Goal: Task Accomplishment & Management: Complete application form

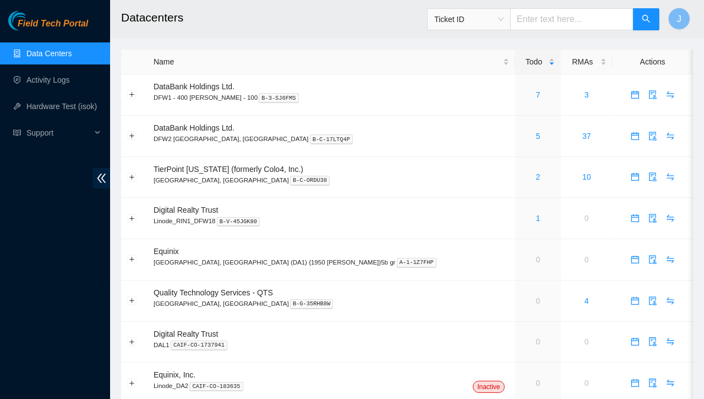
click at [360, 34] on h2 "Datacenters" at bounding box center [359, 17] width 477 height 35
click at [70, 82] on link "Activity Logs" at bounding box center [47, 79] width 43 height 9
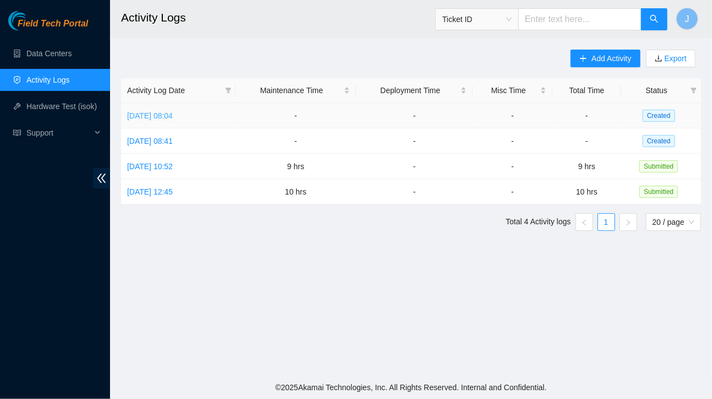
click at [173, 120] on link "[DATE] 08:04" at bounding box center [150, 115] width 46 height 9
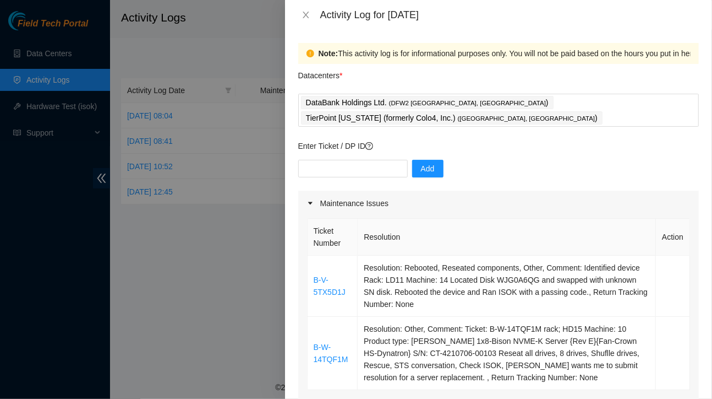
click at [54, 67] on div at bounding box center [356, 199] width 712 height 399
click at [304, 13] on icon "close" at bounding box center [306, 15] width 6 height 7
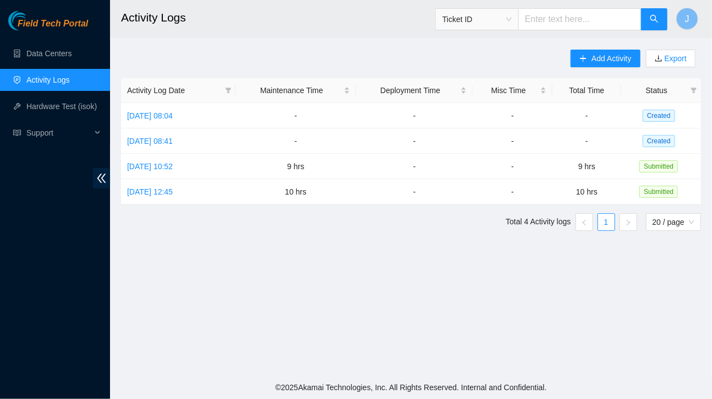
click at [59, 81] on link "Activity Logs" at bounding box center [47, 79] width 43 height 9
click at [64, 53] on link "Data Centers" at bounding box center [48, 53] width 45 height 9
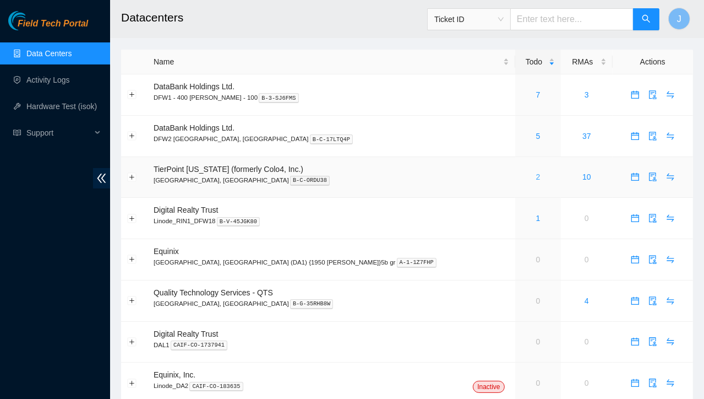
click at [536, 181] on link "2" at bounding box center [538, 176] width 4 height 9
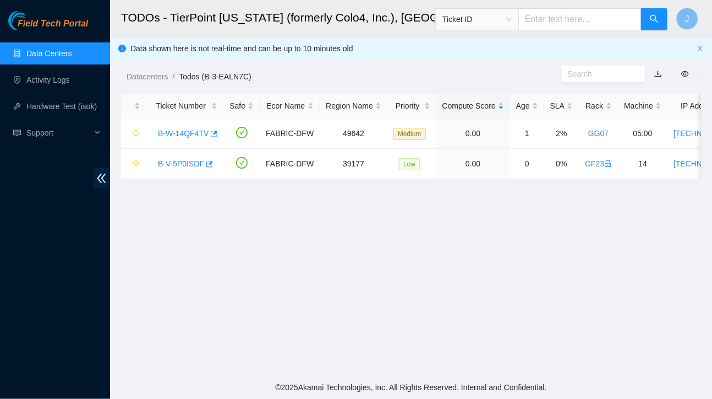
click at [411, 232] on main "TODOs - TierPoint [US_STATE] (formerly Colo4, Inc.), [GEOGRAPHIC_DATA], [GEOGRA…" at bounding box center [411, 187] width 602 height 375
click at [189, 129] on link "B-W-14QF4TV" at bounding box center [183, 133] width 51 height 9
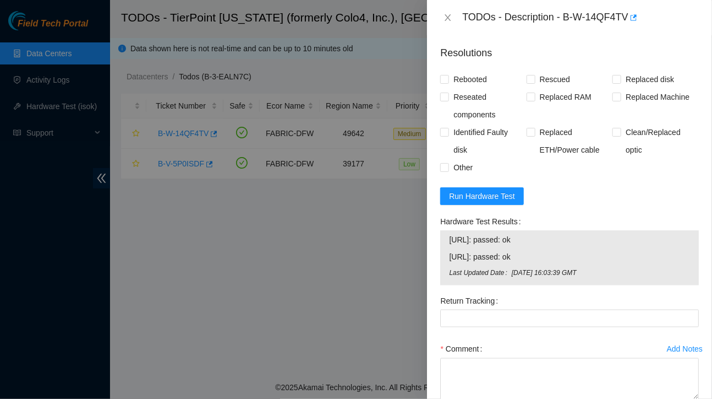
scroll to position [625, 0]
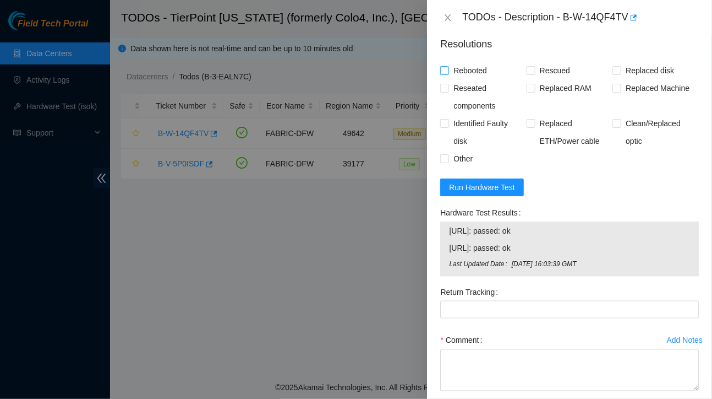
click at [449, 75] on span at bounding box center [444, 70] width 9 height 9
click at [448, 74] on input "Rebooted" at bounding box center [444, 70] width 8 height 8
checkbox input "true"
click at [447, 91] on input "Reseated components" at bounding box center [444, 88] width 8 height 8
checkbox input "true"
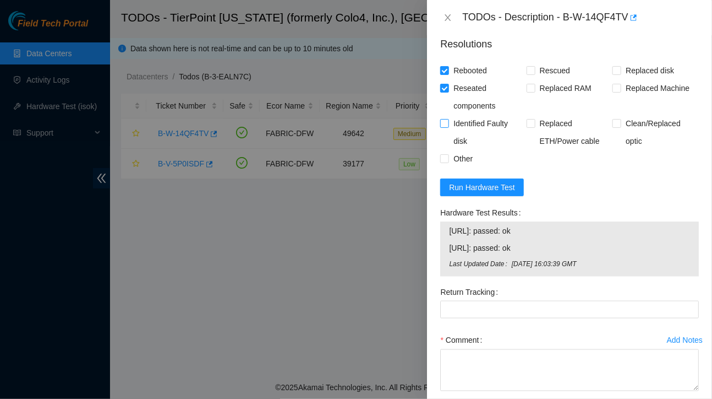
click at [445, 127] on input "Identified Faulty disk" at bounding box center [444, 123] width 8 height 8
checkbox input "true"
click at [527, 74] on input "Rescued" at bounding box center [531, 70] width 8 height 8
checkbox input "true"
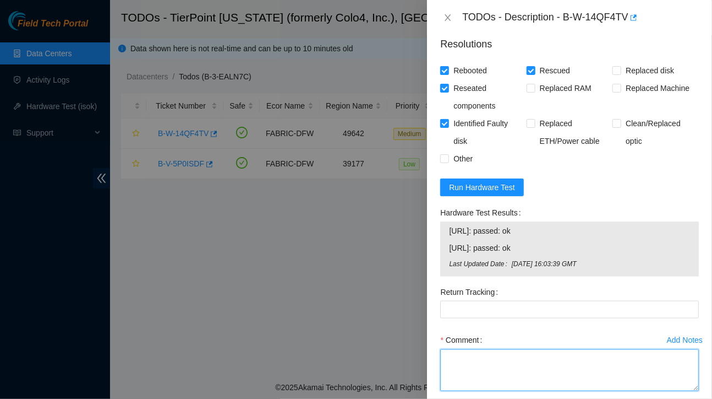
click at [477, 369] on textarea "Comment" at bounding box center [569, 370] width 259 height 42
paste textarea "rescue each disk individually, Shuffle disk, configured, Failed rescue disk: S4…"
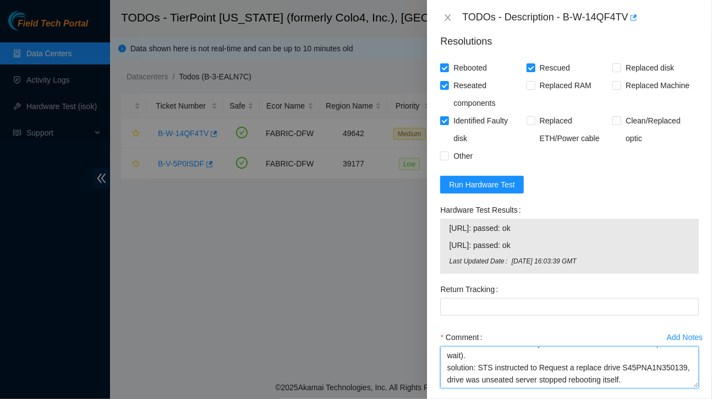
scroll to position [693, 0]
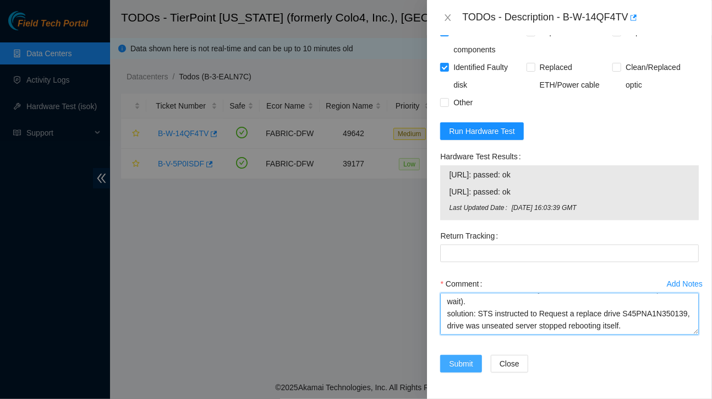
type textarea "rescue each disk individually, Shuffle disk, configured, Failed rescue disk: S4…"
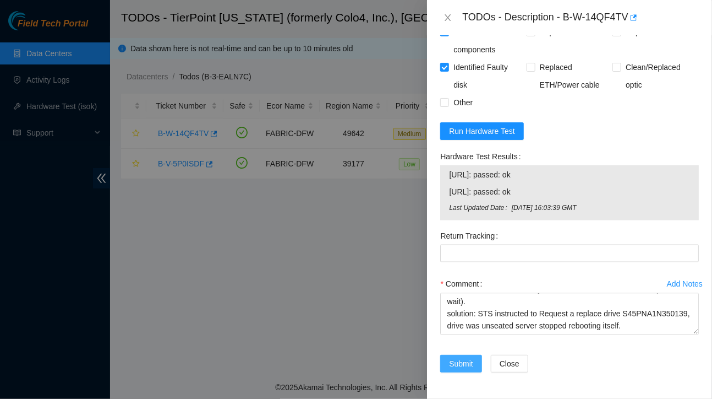
click at [460, 365] on span "Submit" at bounding box center [461, 363] width 24 height 12
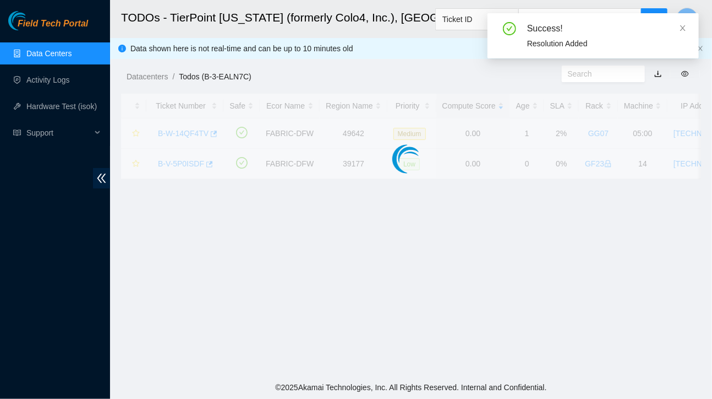
scroll to position [286, 0]
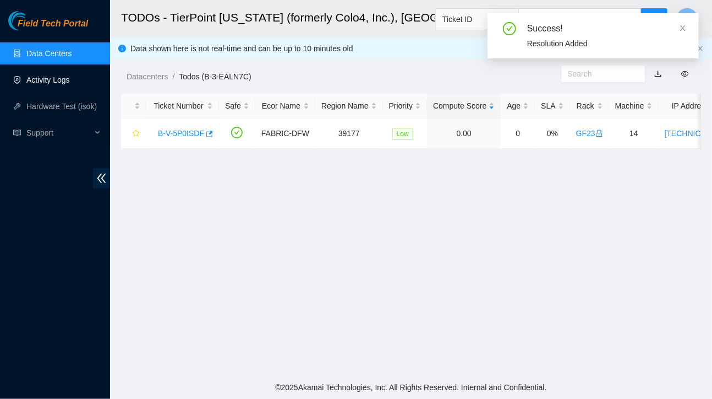
click at [42, 84] on link "Activity Logs" at bounding box center [47, 79] width 43 height 9
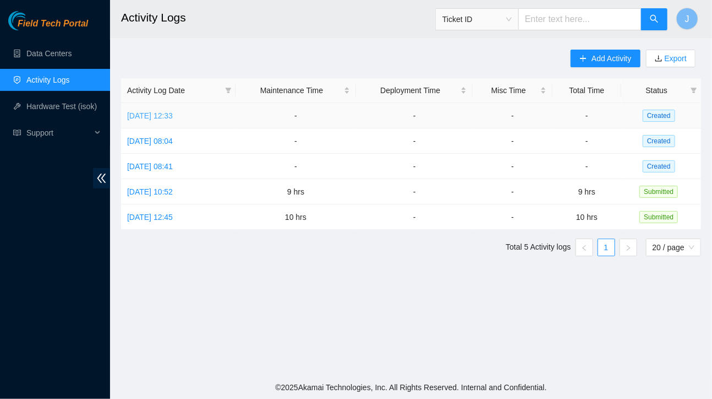
click at [162, 116] on link "[DATE] 12:33" at bounding box center [150, 115] width 46 height 9
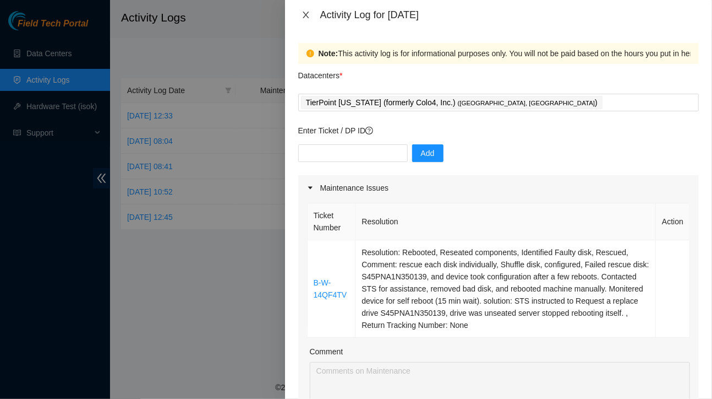
click at [308, 12] on icon "close" at bounding box center [306, 14] width 9 height 9
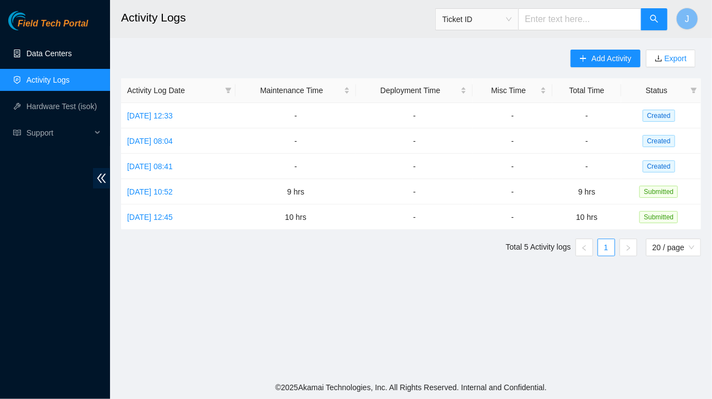
click at [35, 51] on link "Data Centers" at bounding box center [48, 53] width 45 height 9
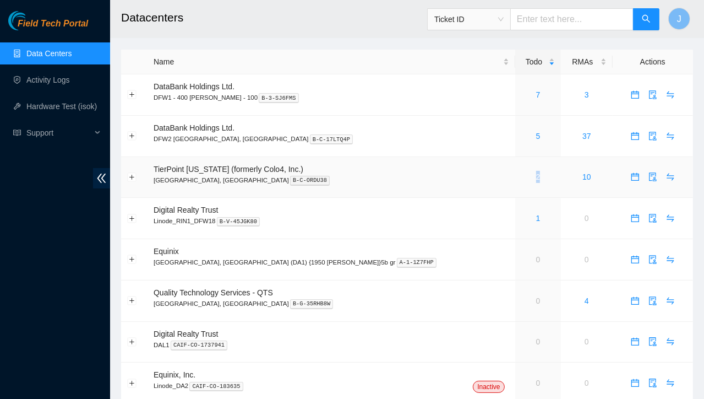
click at [521, 179] on div "2" at bounding box center [538, 177] width 34 height 12
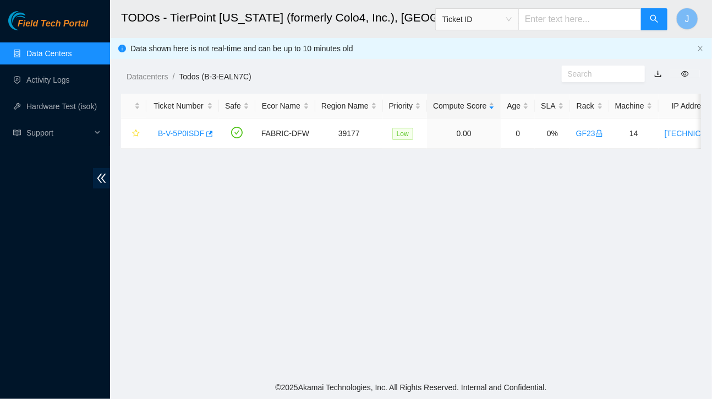
click at [476, 179] on main "TODOs - TierPoint [US_STATE] (formerly Colo4, Inc.), [GEOGRAPHIC_DATA], [GEOGRA…" at bounding box center [411, 187] width 602 height 375
click at [167, 137] on link "B-V-5P0ISDF" at bounding box center [181, 133] width 46 height 9
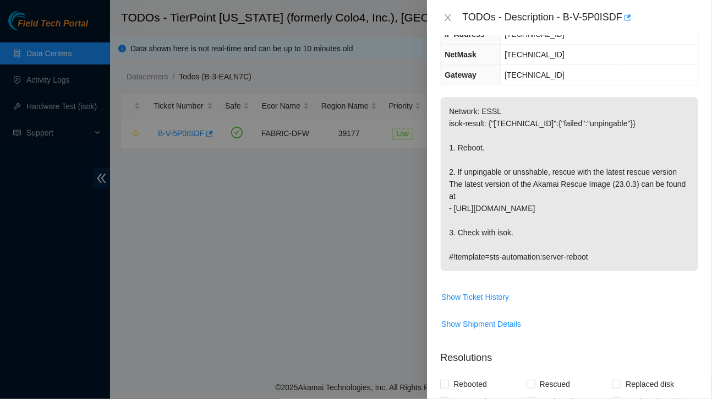
scroll to position [198, 0]
